Goal: Check status: Check status

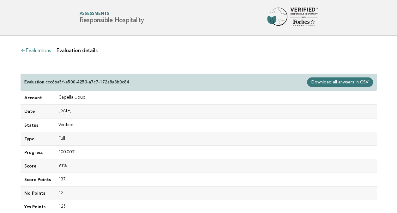
click at [38, 49] on link "Evaluations" at bounding box center [36, 50] width 30 height 5
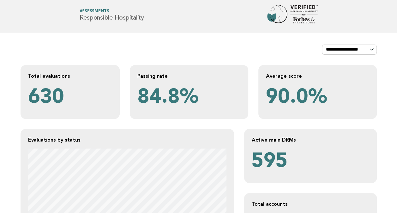
scroll to position [158, 0]
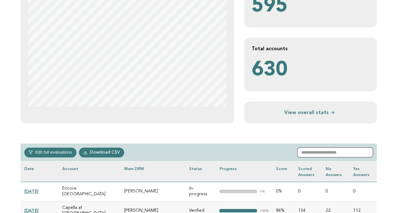
click at [338, 152] on input "text" at bounding box center [335, 152] width 76 height 10
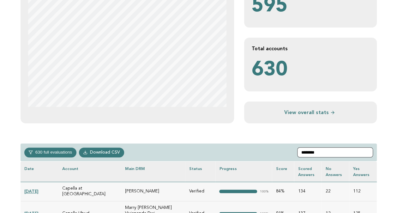
type input "*******"
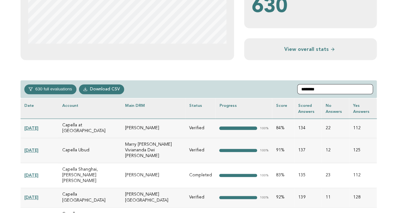
scroll to position [253, 0]
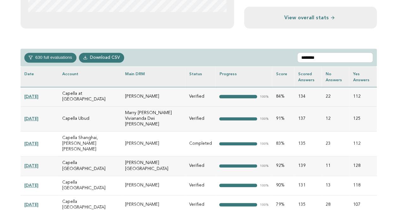
click at [31, 202] on link "[DATE]" at bounding box center [31, 204] width 14 height 5
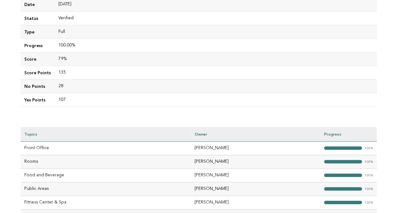
scroll to position [32, 0]
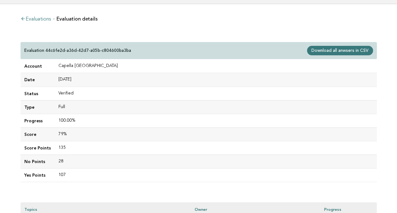
click at [343, 48] on link "Download all anwsers in CSV" at bounding box center [340, 50] width 66 height 9
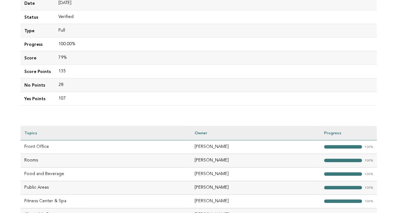
scroll to position [0, 0]
